Goal: Task Accomplishment & Management: Use online tool/utility

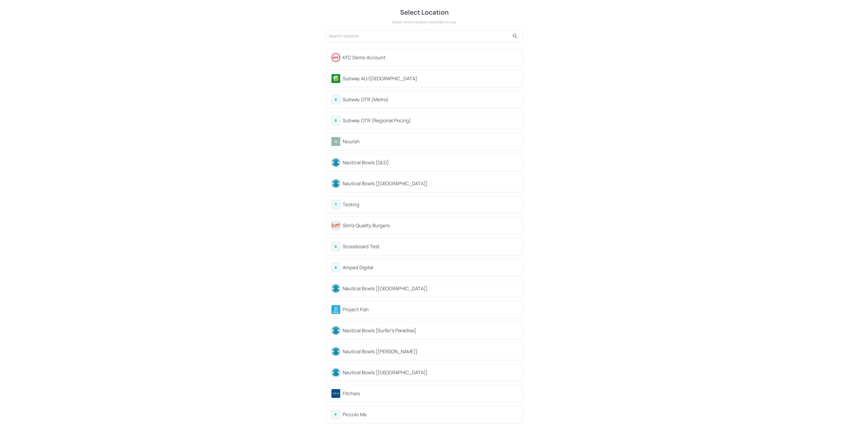
click at [370, 61] on div "KFC Demo Account" at bounding box center [424, 57] width 187 height 9
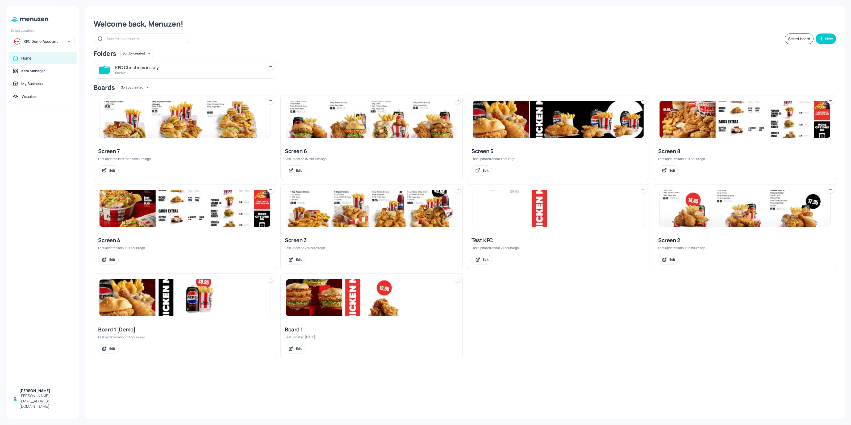
click at [309, 314] on img at bounding box center [371, 298] width 171 height 37
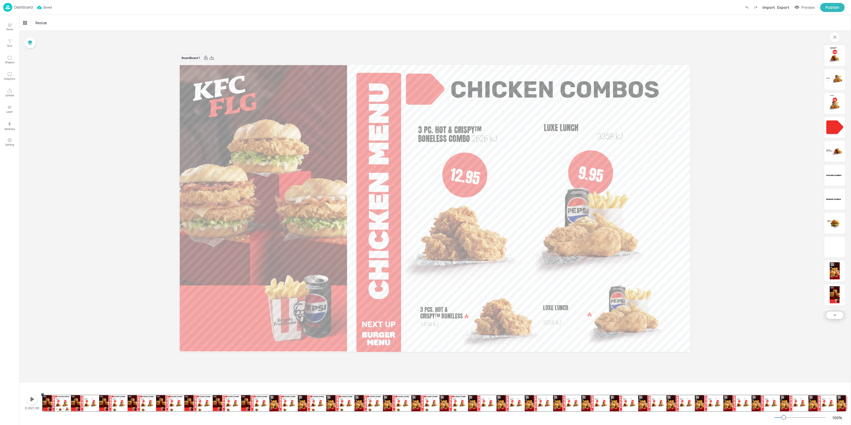
click at [12, 11] on div "Dashboard" at bounding box center [18, 7] width 30 height 9
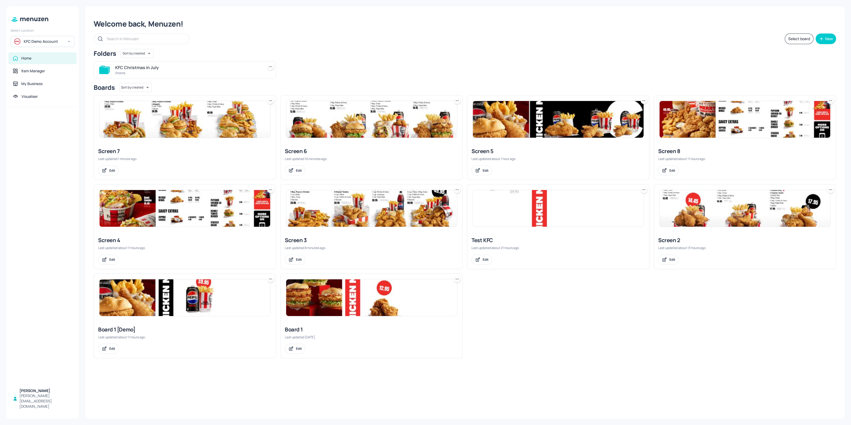
click at [690, 128] on img at bounding box center [745, 119] width 171 height 37
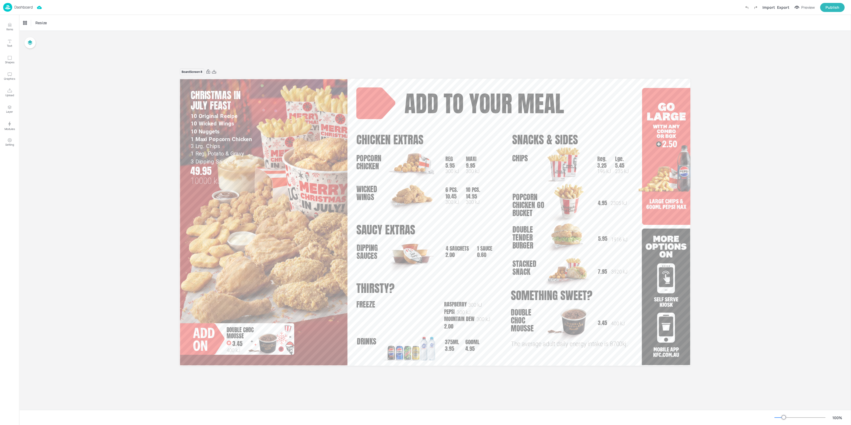
click at [96, 219] on div "Board Screen 8 7.95 3920 kJ Stacked Snack add to your meal Chicken Extras saucy…" at bounding box center [435, 220] width 832 height 379
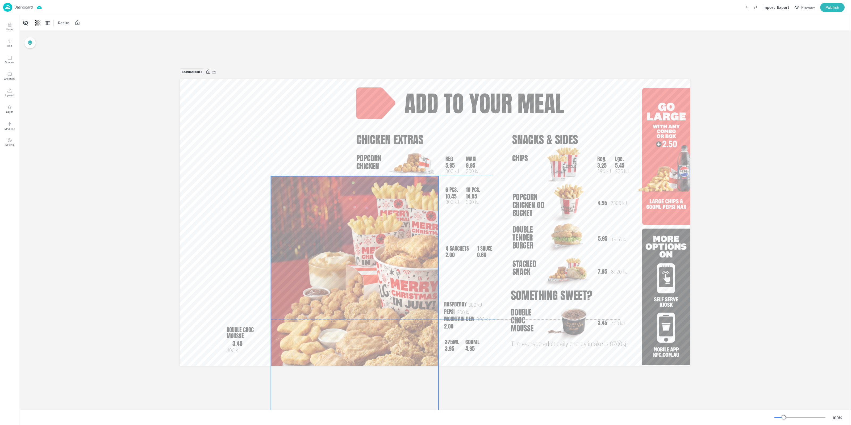
drag, startPoint x: 186, startPoint y: 85, endPoint x: 276, endPoint y: 181, distance: 131.9
click at [276, 181] on div at bounding box center [355, 319] width 168 height 286
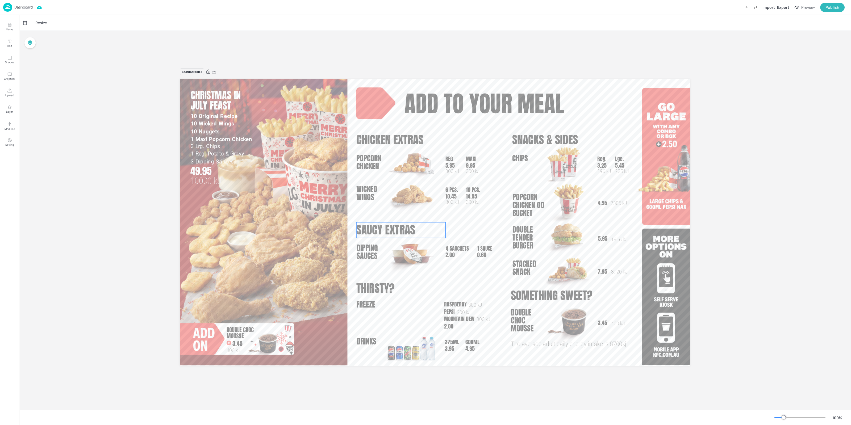
drag, startPoint x: 694, startPoint y: 83, endPoint x: 380, endPoint y: 105, distance: 315.7
click at [429, 216] on div "Board Screen 8 7.95 3920 kJ Stacked Snack add to your meal Chicken Extras saucy…" at bounding box center [435, 221] width 540 height 318
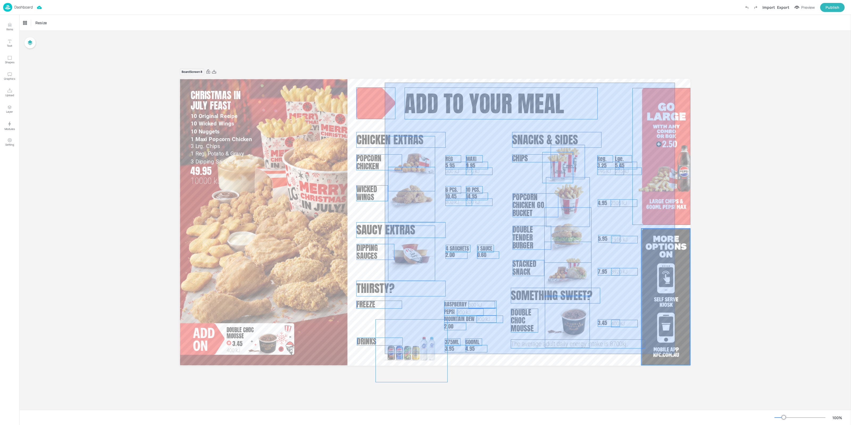
drag, startPoint x: 385, startPoint y: 83, endPoint x: 674, endPoint y: 355, distance: 396.6
click at [675, 79] on div "7.95 3920 kJ Stacked Snack add to your meal Chicken Extras saucy extras thirsty…" at bounding box center [435, 79] width 511 height 0
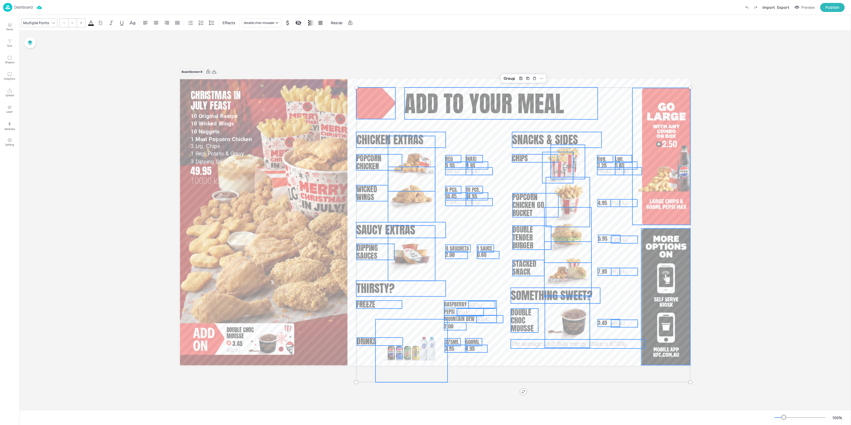
click at [10, 5] on img at bounding box center [7, 7] width 9 height 9
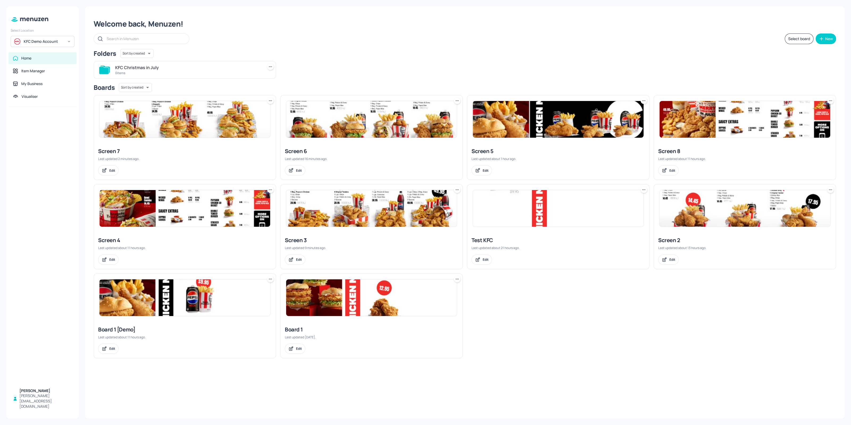
click at [224, 311] on img at bounding box center [184, 298] width 171 height 37
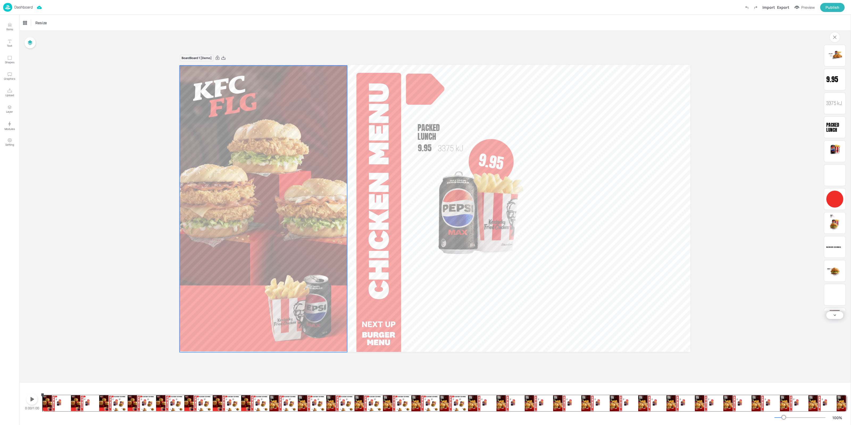
click at [622, 141] on div "Zinger® Combo 3079 kJ 11.95" at bounding box center [582, 209] width 135 height 172
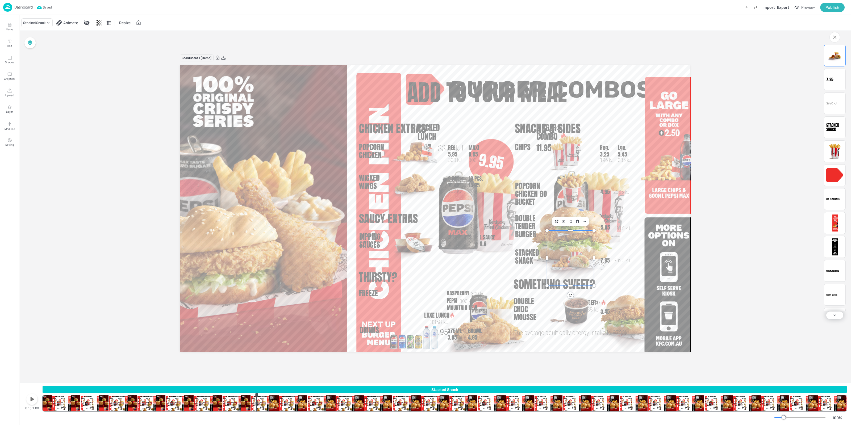
drag, startPoint x: 249, startPoint y: 405, endPoint x: 257, endPoint y: 405, distance: 8.0
click at [257, 405] on div "Stacked Snack Zinger® 1888 [PERSON_NAME] Combos Zinger® Combo 3079 kJ 11.95 9.9…" at bounding box center [445, 399] width 804 height 26
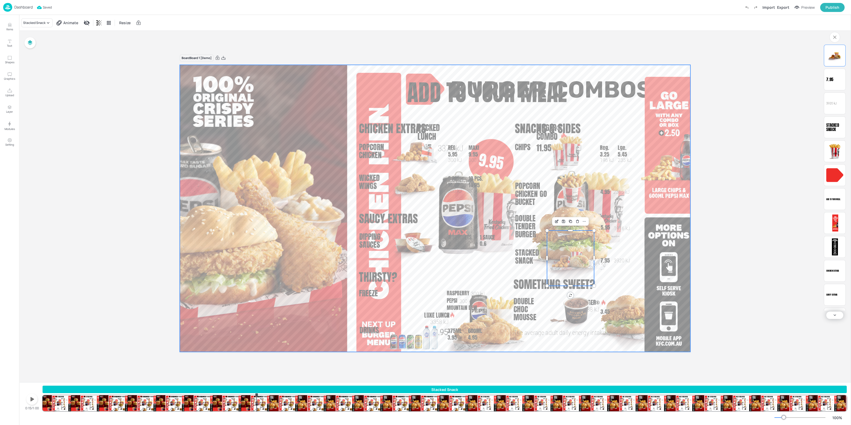
click at [372, 131] on span "Chicken Extras" at bounding box center [392, 128] width 67 height 17
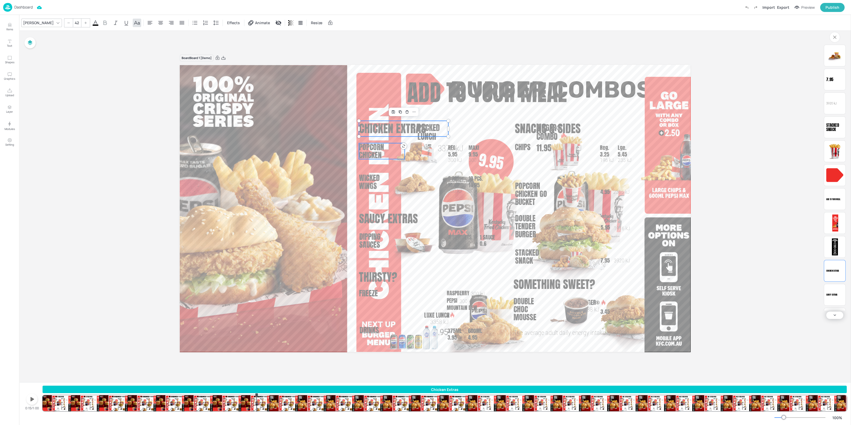
click at [367, 149] on span "Popcorn Chicken" at bounding box center [371, 150] width 25 height 19
type input "28"
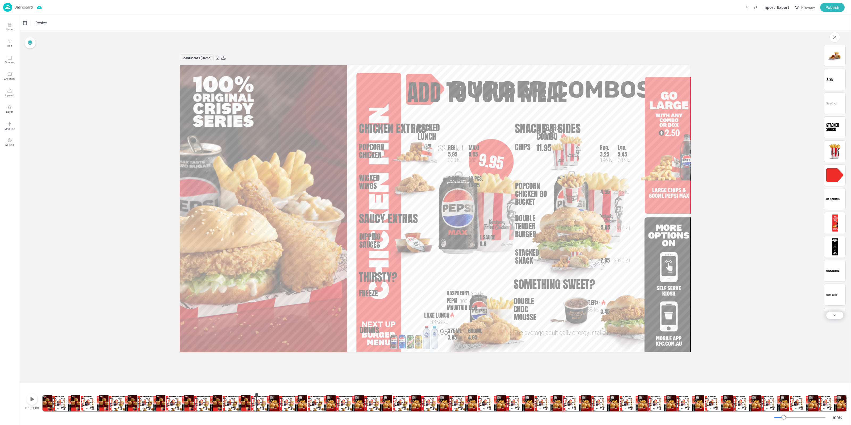
click at [113, 291] on div "Board Board 1 [Demo] Zinger® 1888 [PERSON_NAME] Combos Zinger® Combo 3079 kJ 11…" at bounding box center [435, 207] width 832 height 352
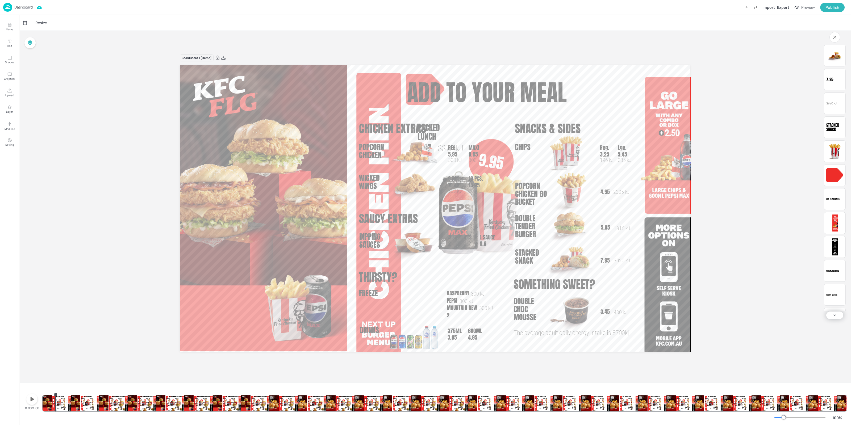
drag, startPoint x: 63, startPoint y: 406, endPoint x: 56, endPoint y: 408, distance: 7.7
click at [56, 408] on div "Zinger® 1888 [PERSON_NAME] Combos Zinger® Combo 3079 kJ 11.95 9.95 Packed Lunch…" at bounding box center [445, 399] width 804 height 26
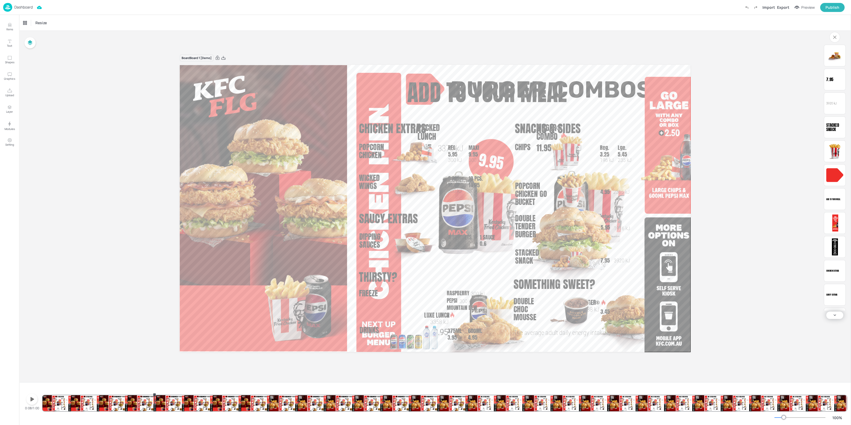
drag, startPoint x: 134, startPoint y: 402, endPoint x: 155, endPoint y: 402, distance: 20.7
click at [155, 402] on div "Zinger® 1888 [PERSON_NAME] Combos Zinger® Combo 3079 kJ 11.95 9.95 Packed Lunch…" at bounding box center [445, 399] width 804 height 26
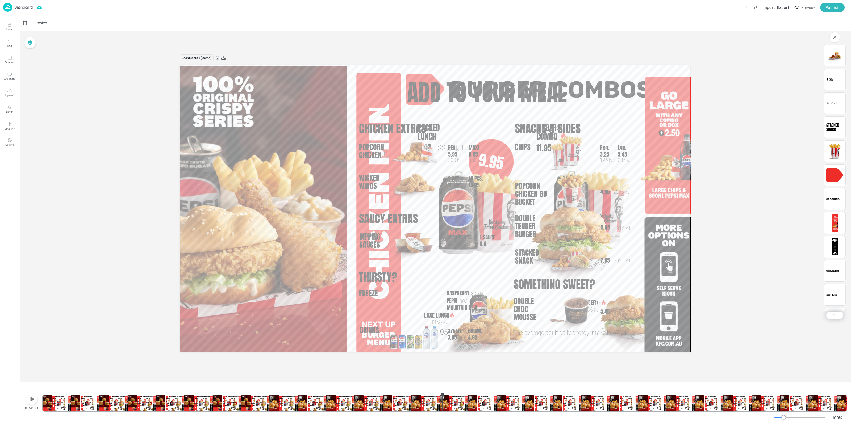
drag, startPoint x: 225, startPoint y: 405, endPoint x: 498, endPoint y: 407, distance: 273.1
click at [498, 407] on div "Zinger® 1888 [PERSON_NAME] Combos Zinger® Combo 3079 kJ 11.95 9.95 Packed Lunch…" at bounding box center [445, 399] width 804 height 26
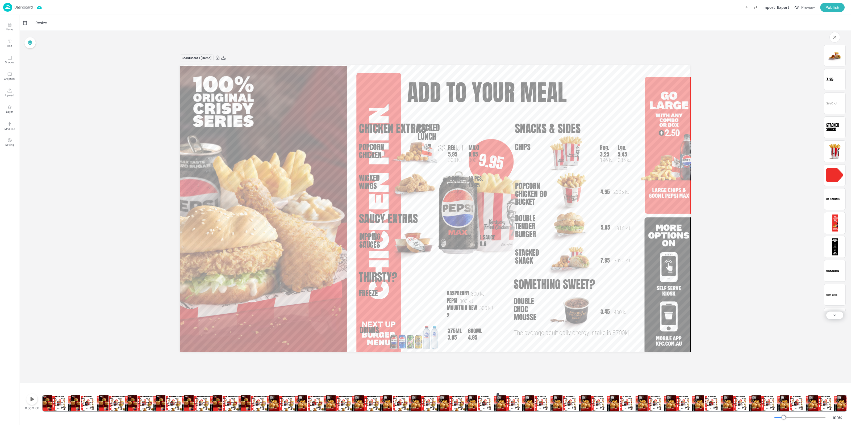
click at [747, 6] on icon "Undo (Ctrl + Z)" at bounding box center [746, 7] width 5 height 5
click at [14, 6] on p "Dashboard" at bounding box center [23, 7] width 18 height 4
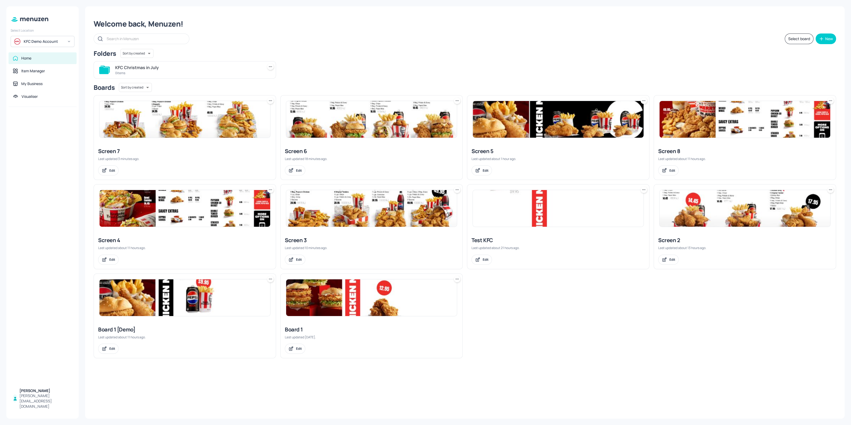
click at [351, 118] on img at bounding box center [371, 119] width 171 height 37
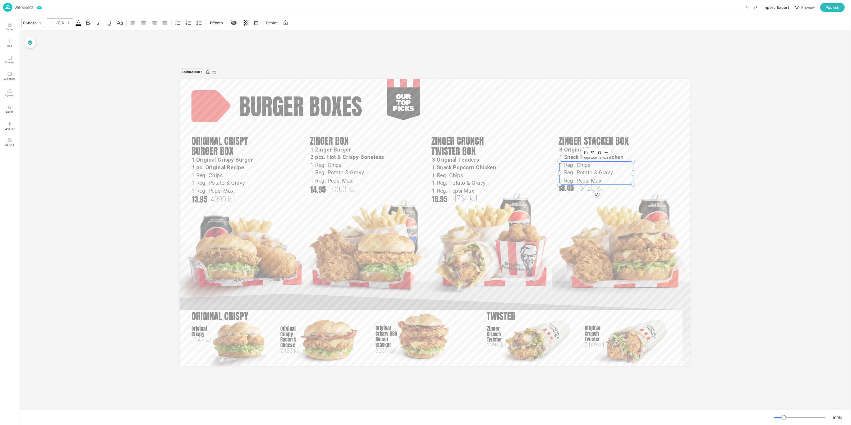
click at [573, 167] on span "1 Reg. Chips" at bounding box center [574, 165] width 31 height 6
click at [569, 156] on span "1 Snack Popcorn Chicken" at bounding box center [591, 157] width 64 height 6
click at [565, 169] on p "1 Reg. Chips" at bounding box center [596, 166] width 74 height 8
type input "20.6"
click at [579, 156] on span "1 Snack Popcorn Chicken" at bounding box center [591, 157] width 64 height 6
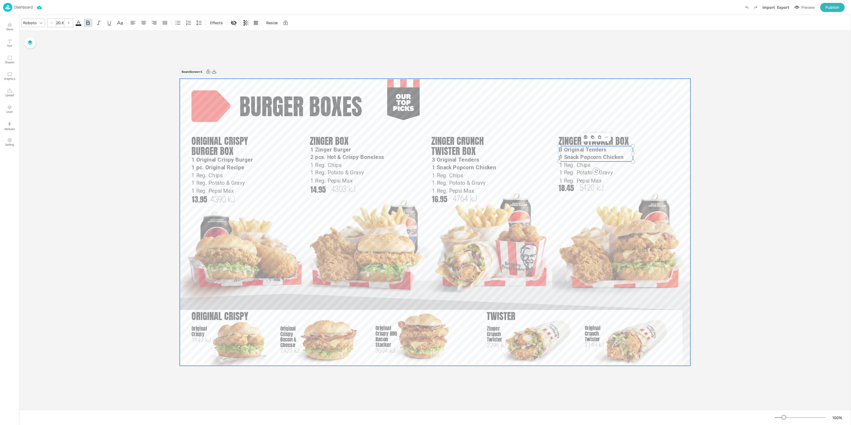
click at [560, 116] on div at bounding box center [435, 222] width 511 height 287
click at [573, 140] on span "Zinger Stacker Box" at bounding box center [594, 141] width 70 height 14
click at [587, 126] on icon "Edit Item" at bounding box center [587, 126] width 2 height 2
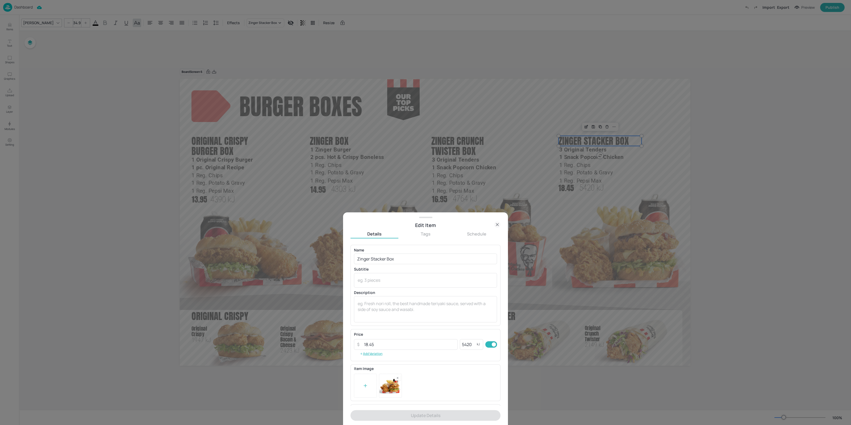
click at [687, 132] on div at bounding box center [425, 212] width 851 height 425
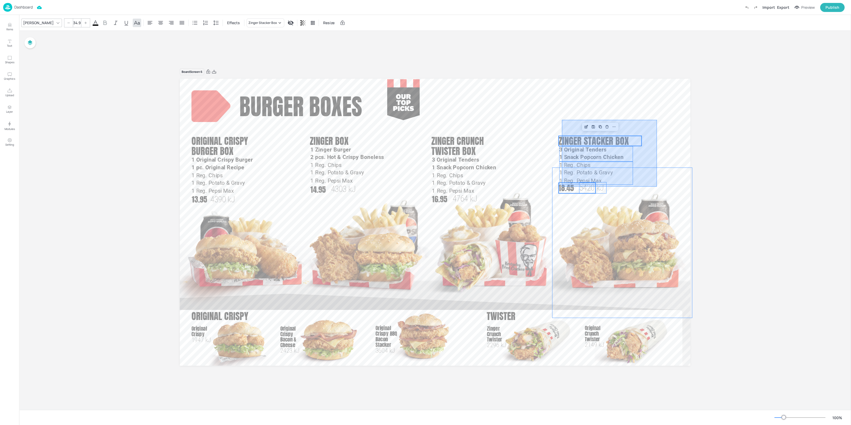
drag, startPoint x: 657, startPoint y: 120, endPoint x: 563, endPoint y: 184, distance: 113.2
click at [563, 79] on div "Original Crispy BBQ Bacon Stacker Original Crispy Bacon & Cheese Burger Boxes O…" at bounding box center [435, 79] width 511 height 0
type input "--"
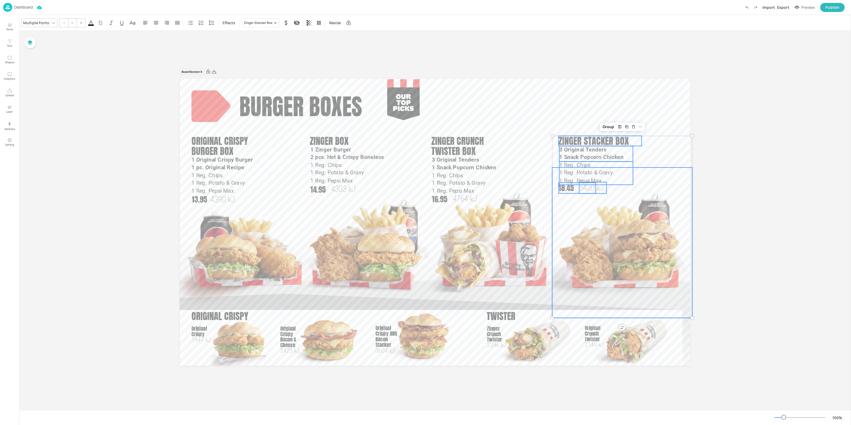
click at [708, 130] on div "Board Screen 6 Original Crispy BBQ Bacon Stacker Original Crispy Bacon & Cheese…" at bounding box center [435, 220] width 832 height 379
click at [681, 110] on div at bounding box center [435, 222] width 511 height 287
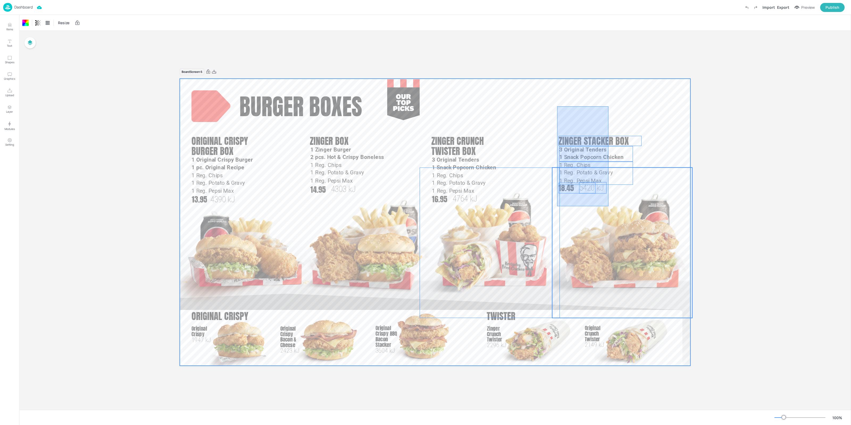
drag, startPoint x: 576, startPoint y: 151, endPoint x: 609, endPoint y: 206, distance: 64.7
click at [609, 79] on div "Original Crispy BBQ Bacon Stacker Original Crispy Bacon & Cheese Burger Boxes O…" at bounding box center [435, 79] width 511 height 0
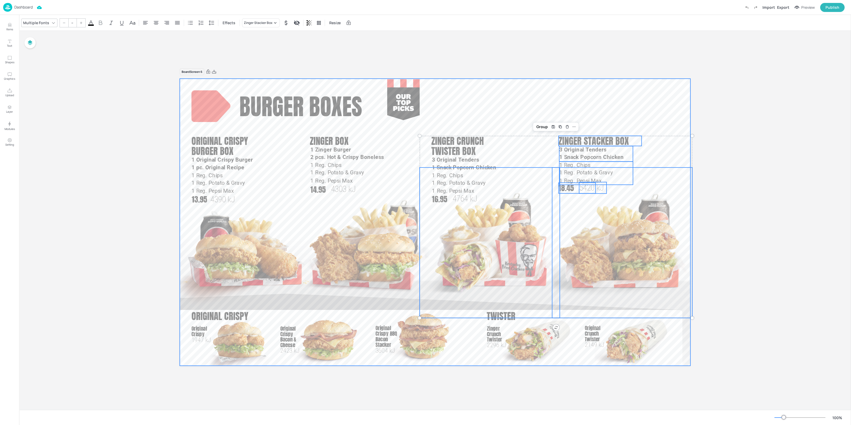
click at [669, 122] on div at bounding box center [435, 222] width 511 height 287
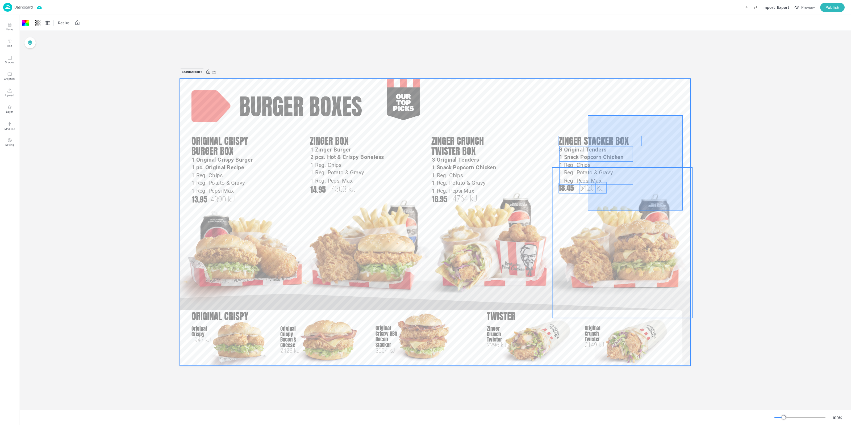
drag, startPoint x: 678, startPoint y: 122, endPoint x: 585, endPoint y: 213, distance: 130.3
click at [585, 79] on div "Original Crispy BBQ Bacon Stacker Original Crispy Bacon & Cheese Burger Boxes O…" at bounding box center [435, 79] width 511 height 0
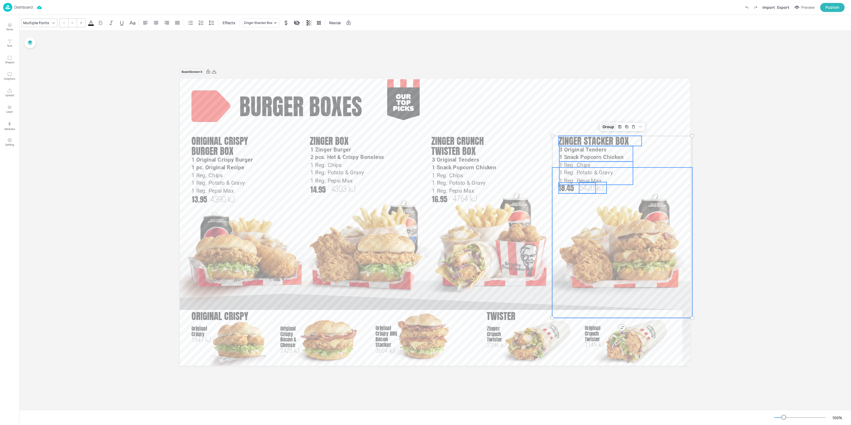
click at [609, 126] on div "Group" at bounding box center [609, 126] width 16 height 7
click at [735, 104] on div "Board Screen 6 Original Crispy BBQ Bacon Stacker Original Crispy Bacon & Cheese…" at bounding box center [435, 220] width 832 height 379
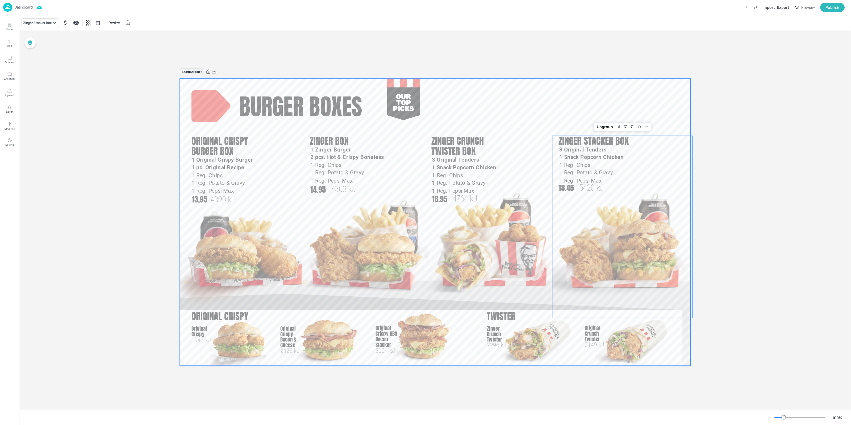
click at [678, 80] on div at bounding box center [435, 222] width 511 height 287
click at [629, 153] on p "3 Original Tenders" at bounding box center [596, 150] width 74 height 8
click at [42, 18] on div "Zinger Stacker Box" at bounding box center [40, 22] width 38 height 9
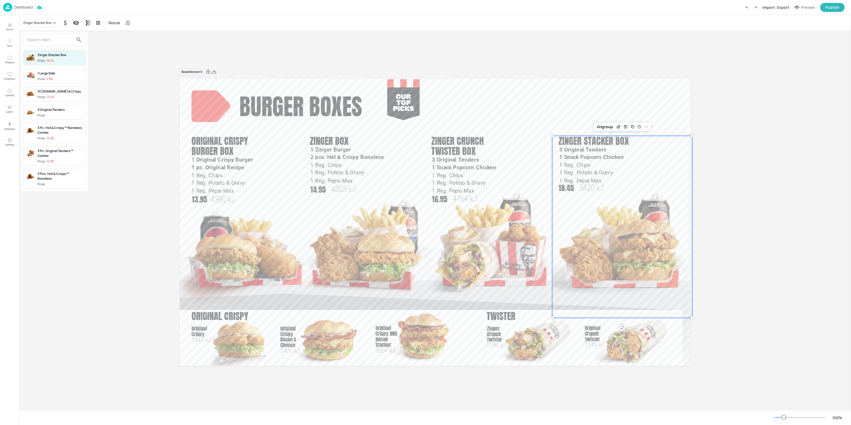
click at [48, 36] on input "text" at bounding box center [50, 40] width 47 height 9
type input "zinger"
click at [44, 75] on div "Zinger Box" at bounding box center [60, 73] width 46 height 5
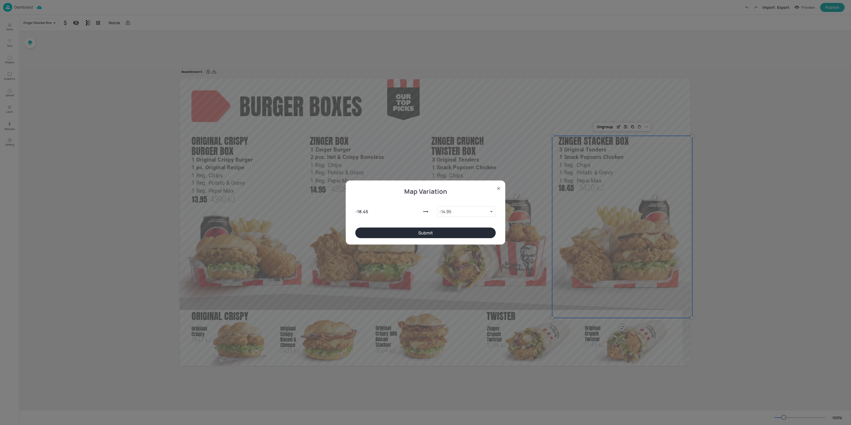
click at [391, 234] on button "Submit" at bounding box center [425, 233] width 140 height 11
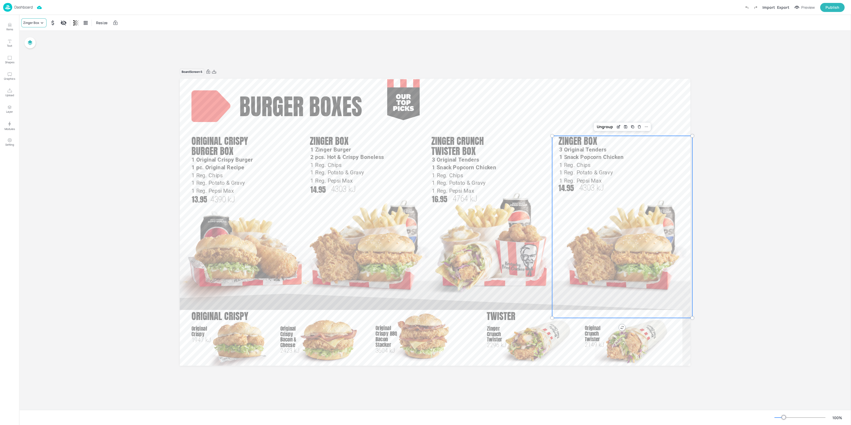
click at [30, 23] on div "Zinger Box" at bounding box center [31, 22] width 16 height 5
click at [35, 39] on input "text" at bounding box center [50, 40] width 47 height 9
type input "zinger sta"
click at [66, 56] on div "Zinger Stacker Box" at bounding box center [60, 55] width 46 height 5
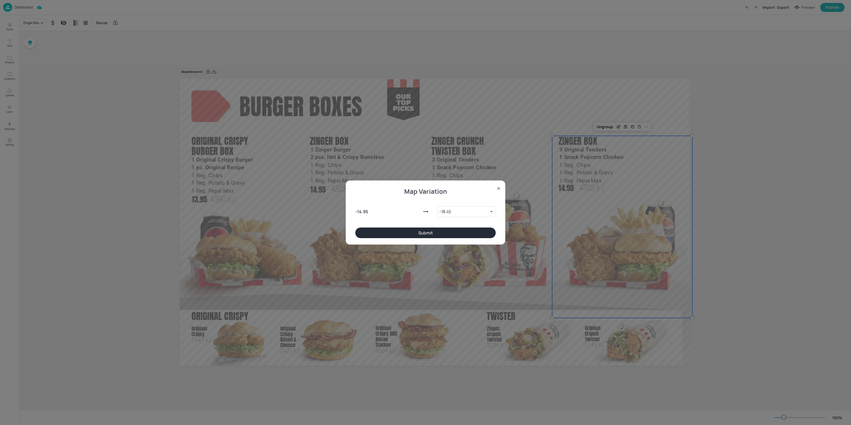
click at [457, 228] on button "Submit" at bounding box center [425, 233] width 140 height 11
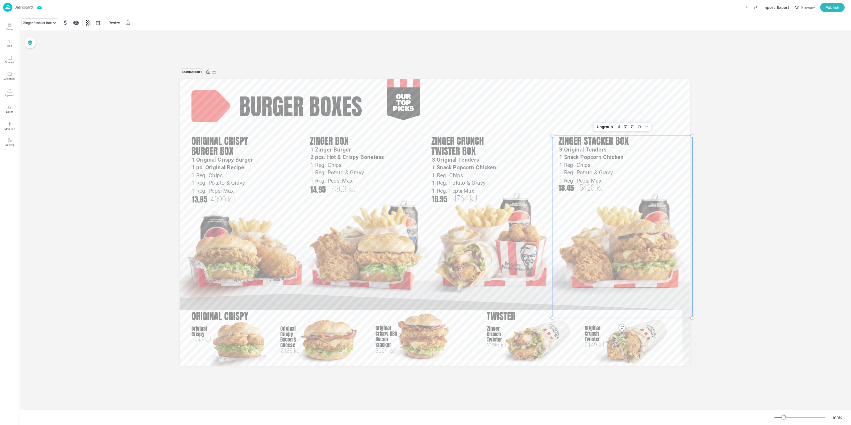
click at [606, 131] on div "Ungroup" at bounding box center [622, 127] width 57 height 9
click at [606, 127] on div "Ungroup" at bounding box center [605, 126] width 20 height 7
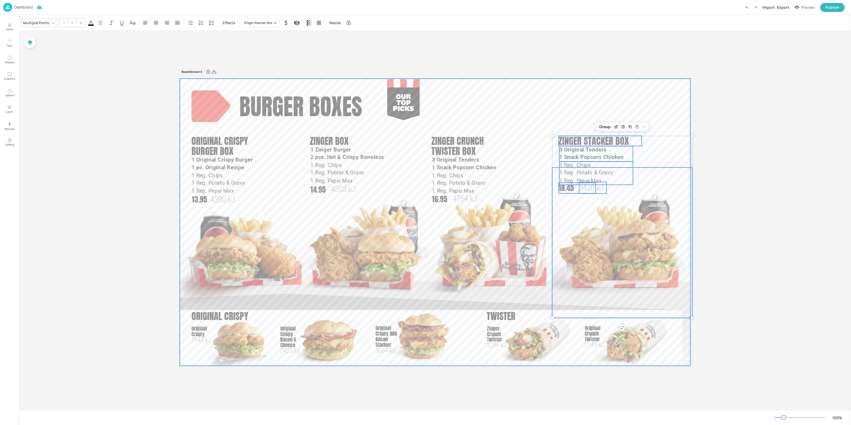
click at [601, 106] on div at bounding box center [435, 222] width 511 height 287
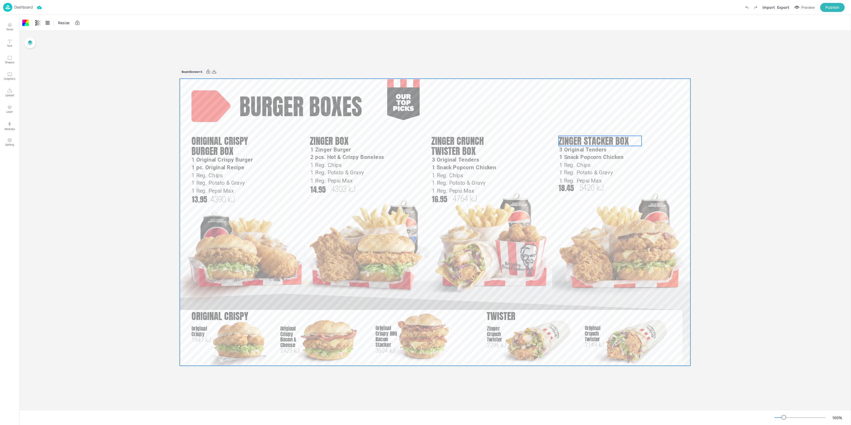
click at [608, 141] on span "Zinger Stacker Box" at bounding box center [594, 141] width 70 height 14
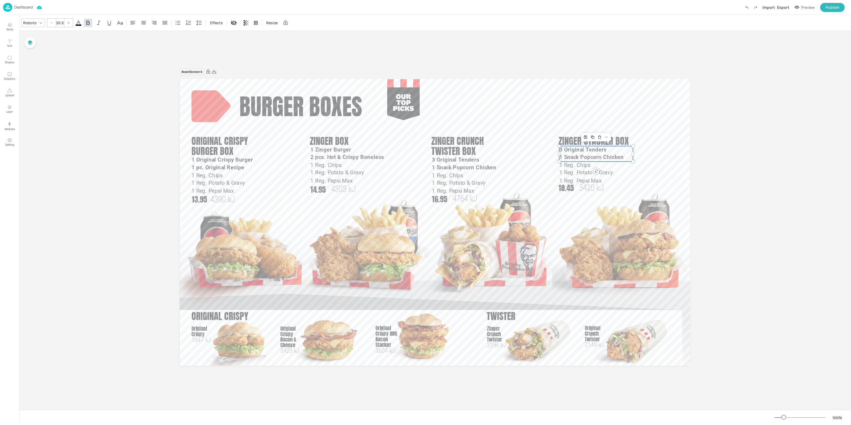
click at [605, 154] on span "1 Snack Popcorn Chicken" at bounding box center [591, 157] width 64 height 6
drag, startPoint x: 633, startPoint y: 155, endPoint x: 642, endPoint y: 155, distance: 9.3
click at [642, 155] on div at bounding box center [642, 154] width 2 height 5
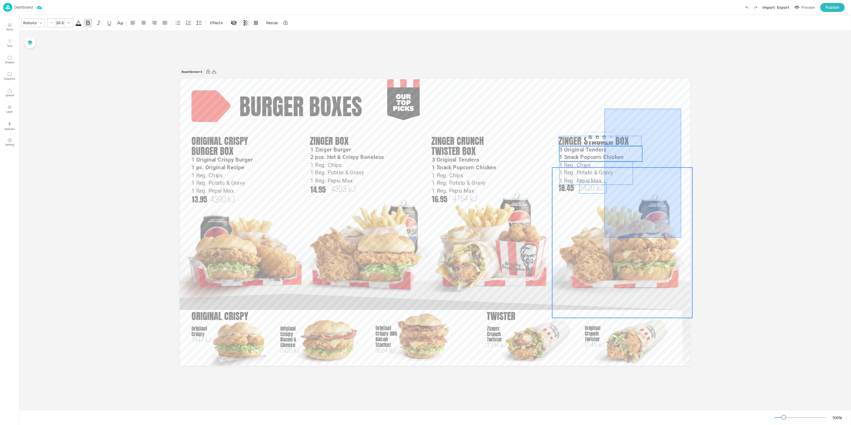
drag, startPoint x: 672, startPoint y: 120, endPoint x: 595, endPoint y: 249, distance: 150.2
click at [596, 79] on div "Original Crispy BBQ Bacon Stacker Original Crispy Bacon & Cheese Burger Boxes O…" at bounding box center [435, 79] width 511 height 0
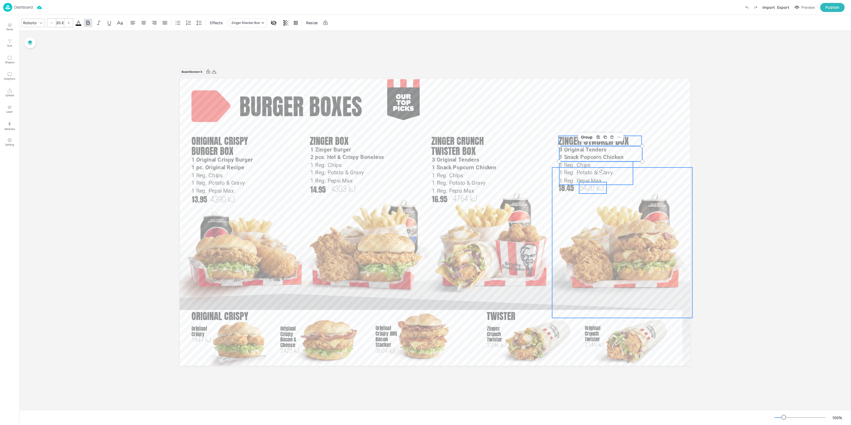
type input "--"
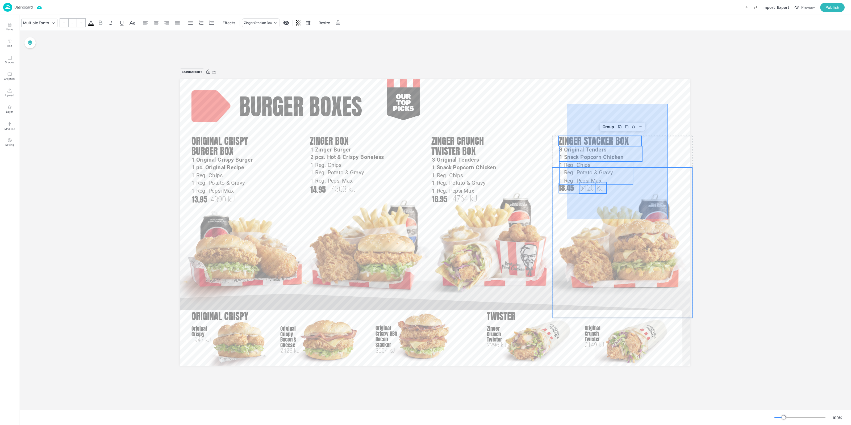
drag, startPoint x: 668, startPoint y: 104, endPoint x: 567, endPoint y: 219, distance: 153.4
click at [567, 79] on div "Original Crispy BBQ Bacon Stacker Original Crispy Bacon & Cheese Burger Boxes O…" at bounding box center [435, 79] width 511 height 0
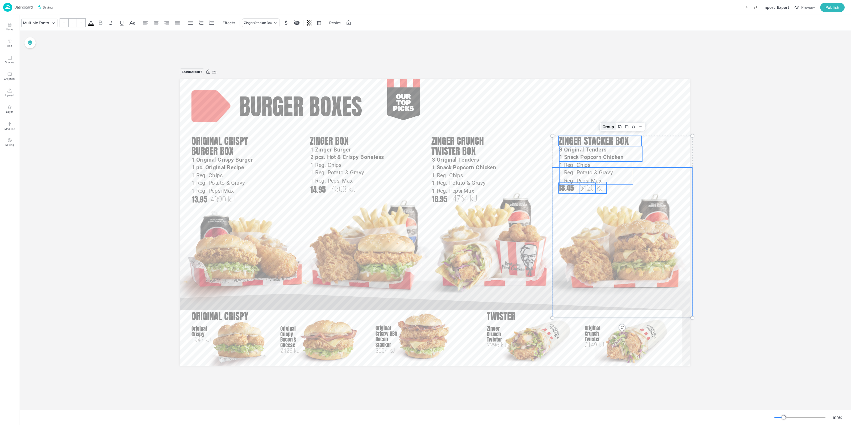
click at [612, 130] on div "Group" at bounding box center [609, 126] width 16 height 7
click at [48, 19] on div "Zinger Stacker Box" at bounding box center [40, 22] width 38 height 9
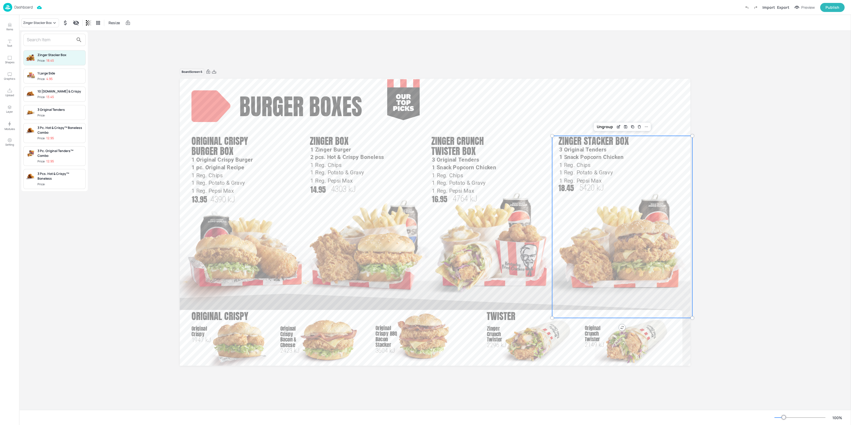
click at [56, 134] on div "3 Pc. Hot & Crispy™ Boneless Combo" at bounding box center [60, 131] width 46 height 10
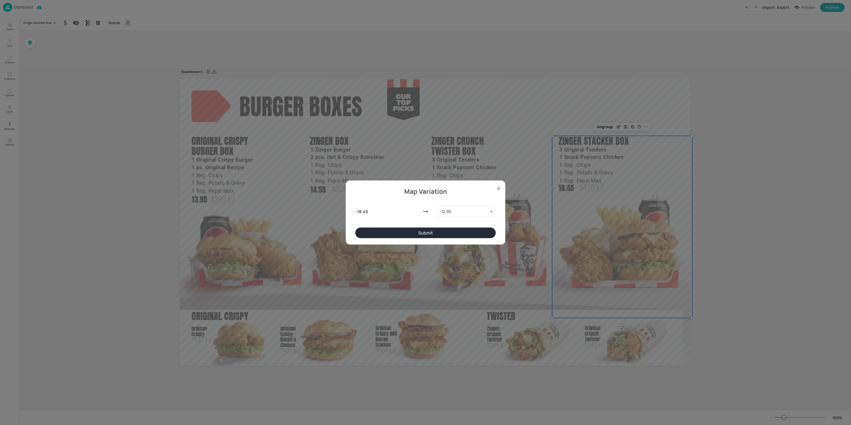
click at [445, 232] on button "Submit" at bounding box center [425, 233] width 140 height 11
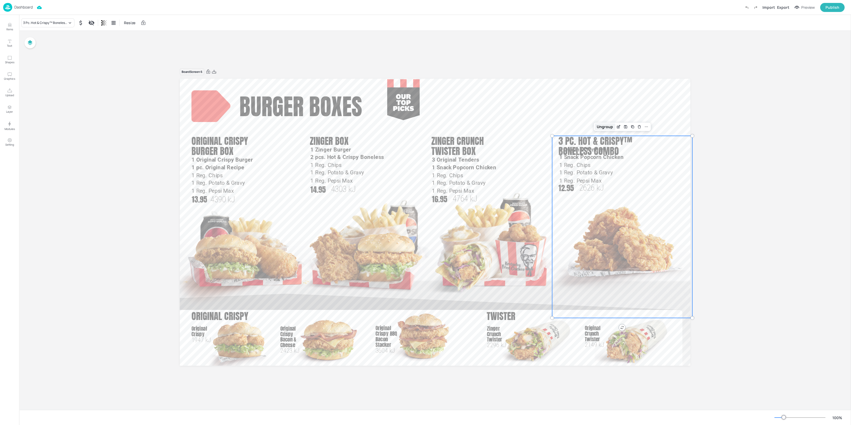
click at [607, 126] on div "Ungroup" at bounding box center [605, 126] width 20 height 7
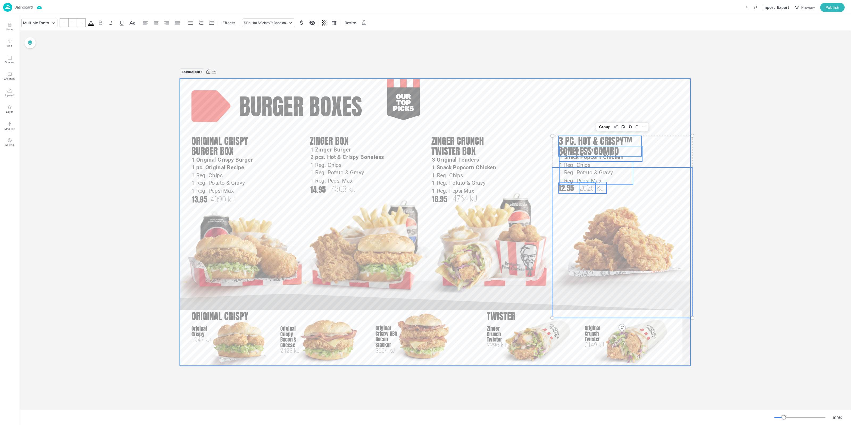
click at [595, 118] on div at bounding box center [435, 222] width 511 height 287
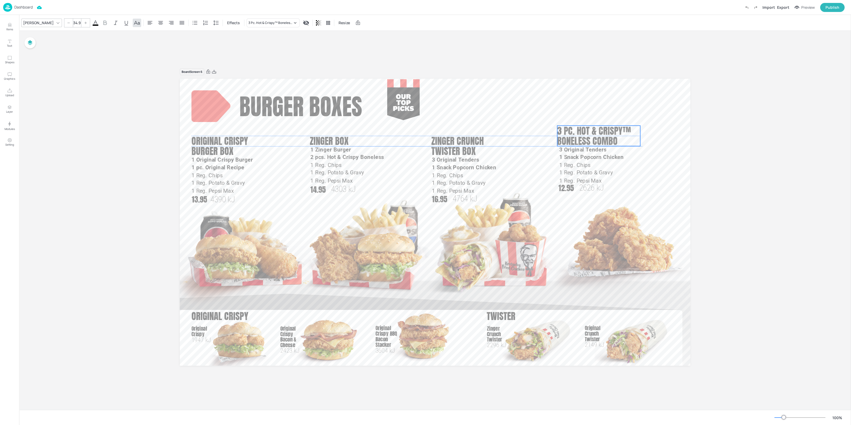
drag, startPoint x: 592, startPoint y: 145, endPoint x: 590, endPoint y: 134, distance: 11.2
click at [590, 134] on span "3 Pc. Hot & Crispy™ Boneless Combo" at bounding box center [594, 136] width 74 height 24
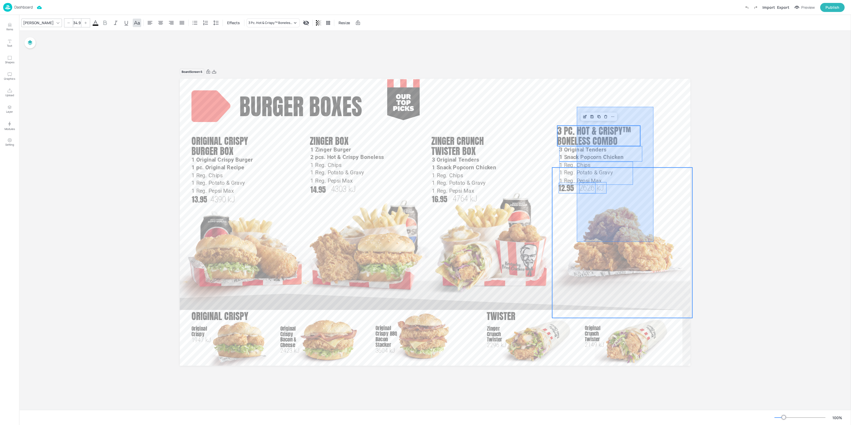
drag, startPoint x: 653, startPoint y: 115, endPoint x: 575, endPoint y: 228, distance: 136.9
click at [577, 79] on div "Original Crispy BBQ Bacon Stacker Original Crispy Bacon & Cheese Burger Boxes O…" at bounding box center [435, 79] width 511 height 0
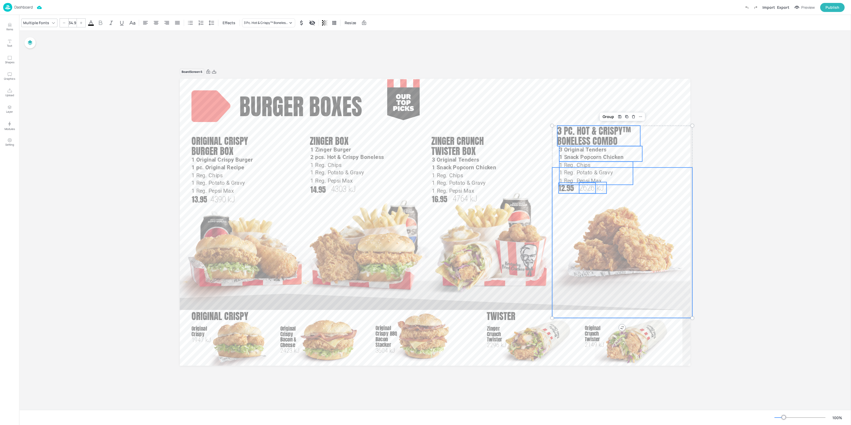
type input "--"
